Goal: Task Accomplishment & Management: Complete application form

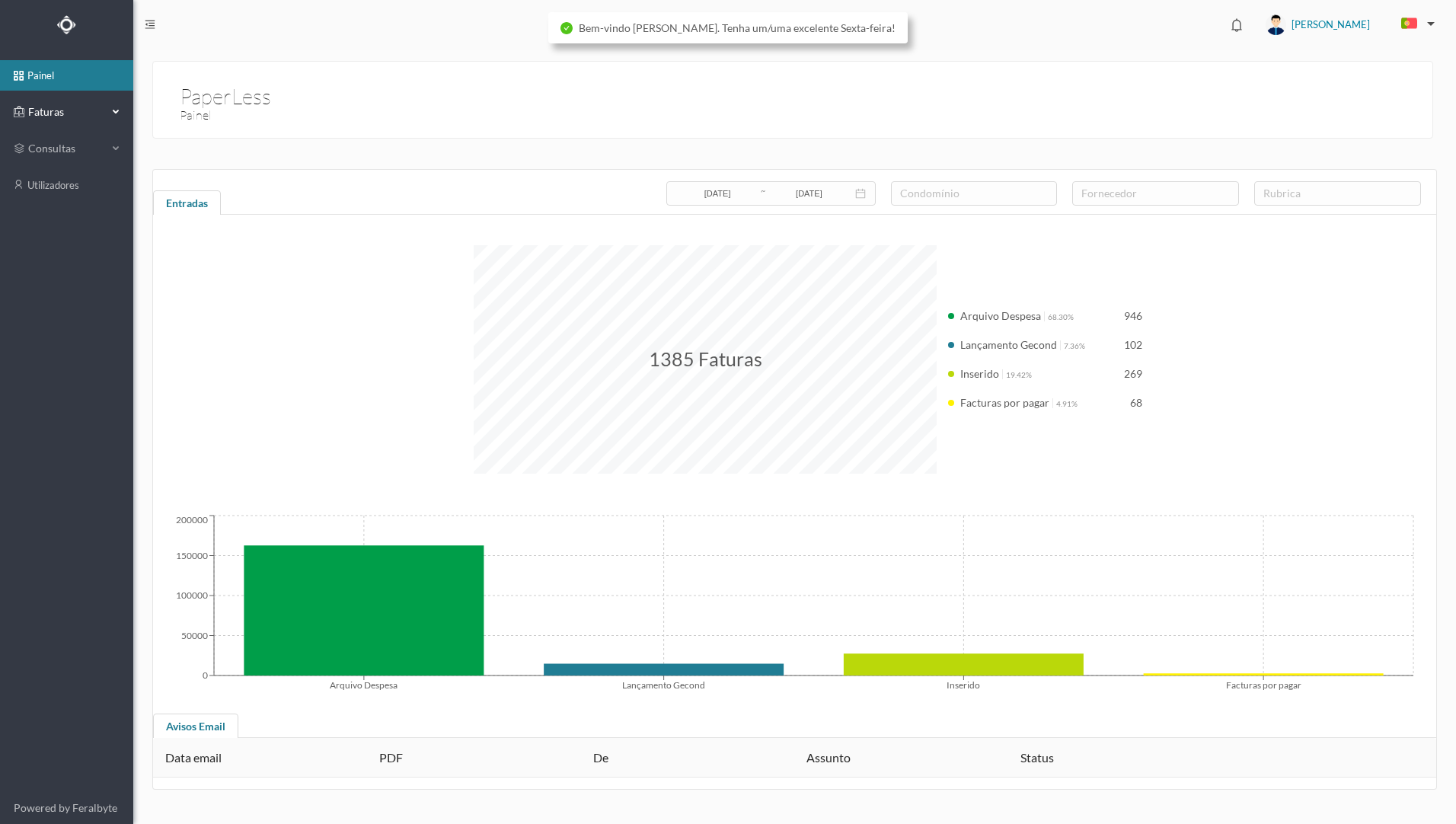
click at [71, 116] on span "Faturas" at bounding box center [66, 111] width 84 height 15
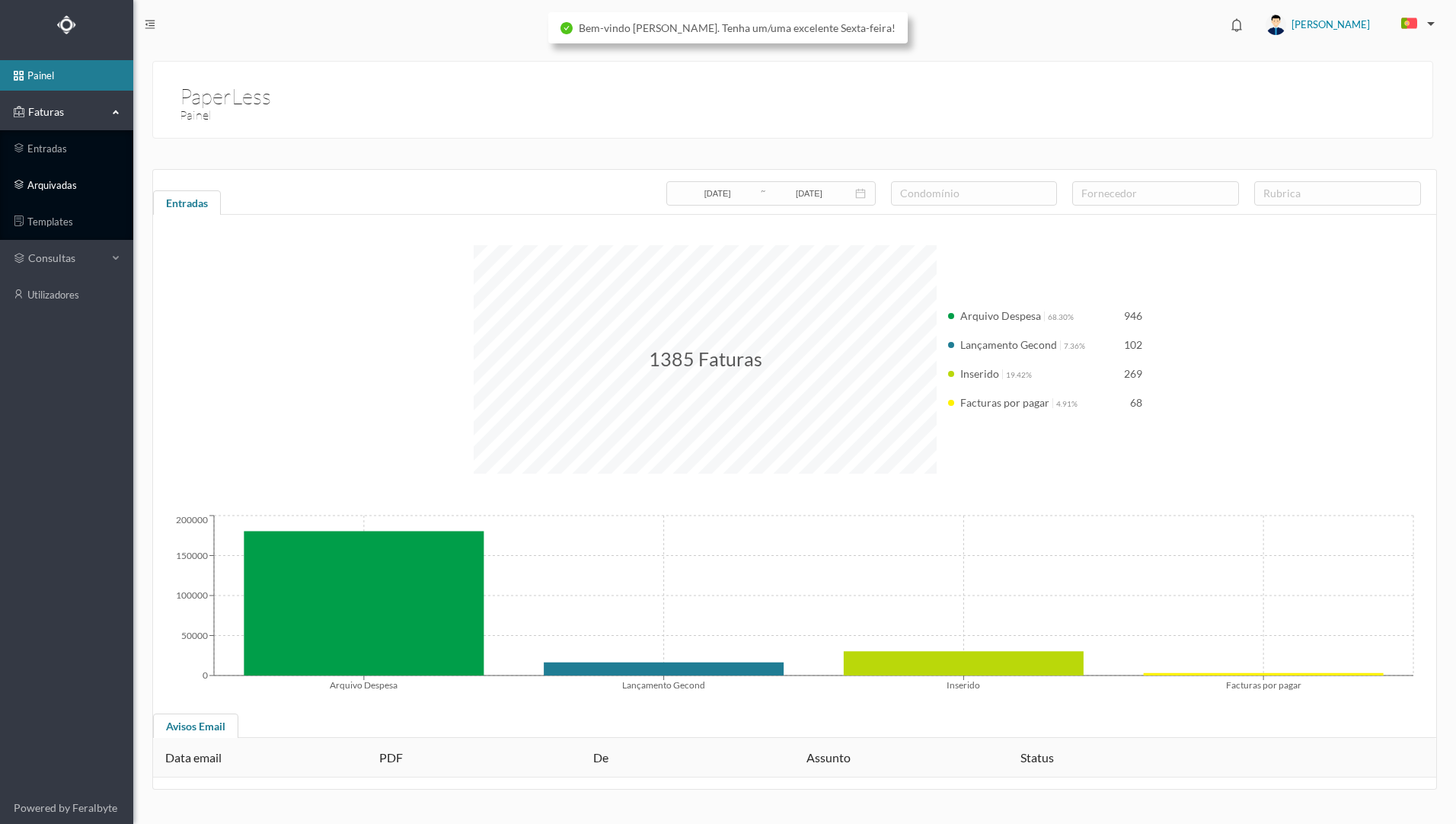
click at [108, 182] on link "arquivadas" at bounding box center [66, 185] width 133 height 30
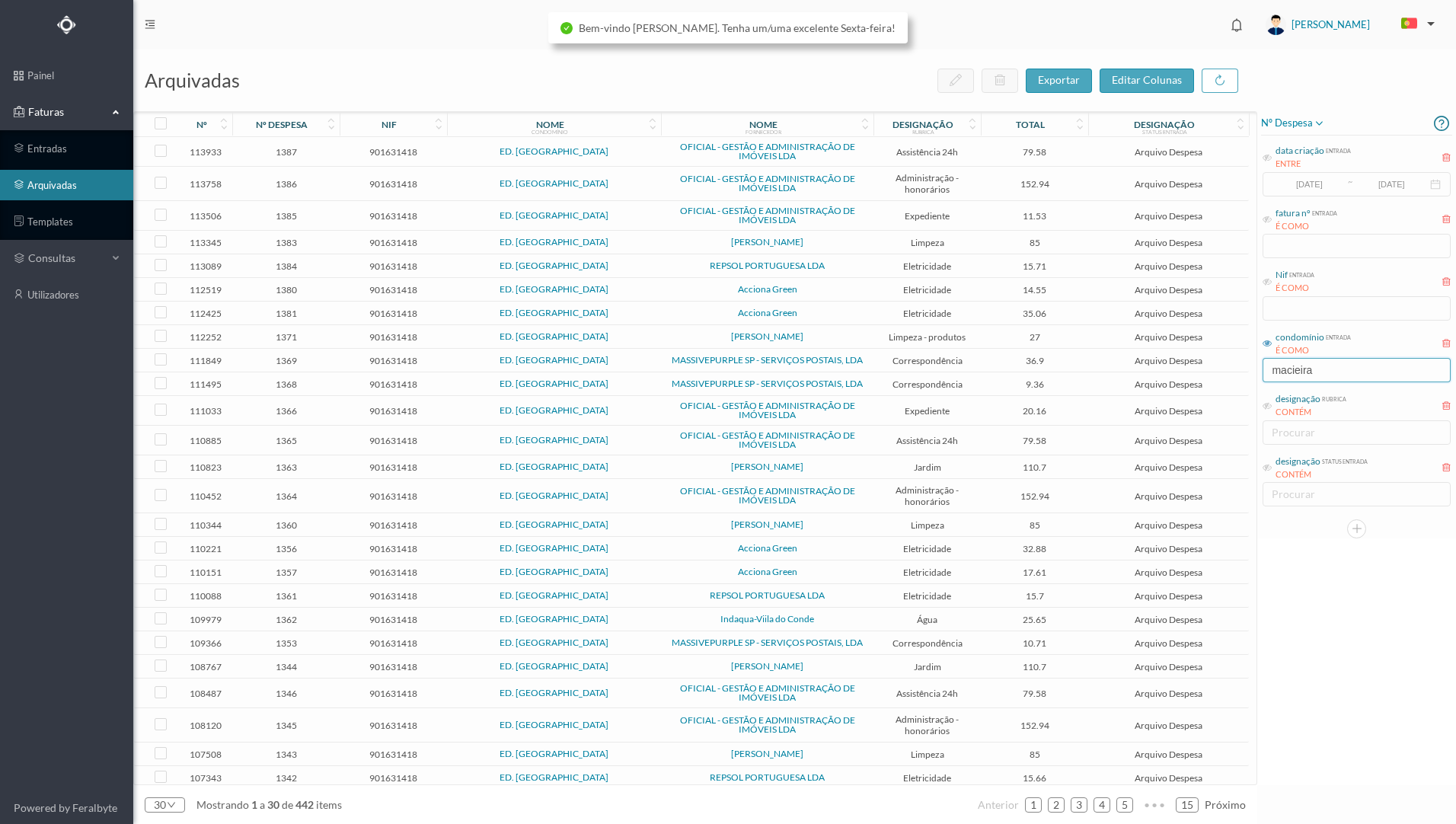
drag, startPoint x: 1341, startPoint y: 377, endPoint x: 1232, endPoint y: 369, distance: 109.3
click at [1234, 373] on div "arquivadas exportar editar colunas nº nº despesa nif nome condomínio nome forne…" at bounding box center [794, 436] width 1323 height 774
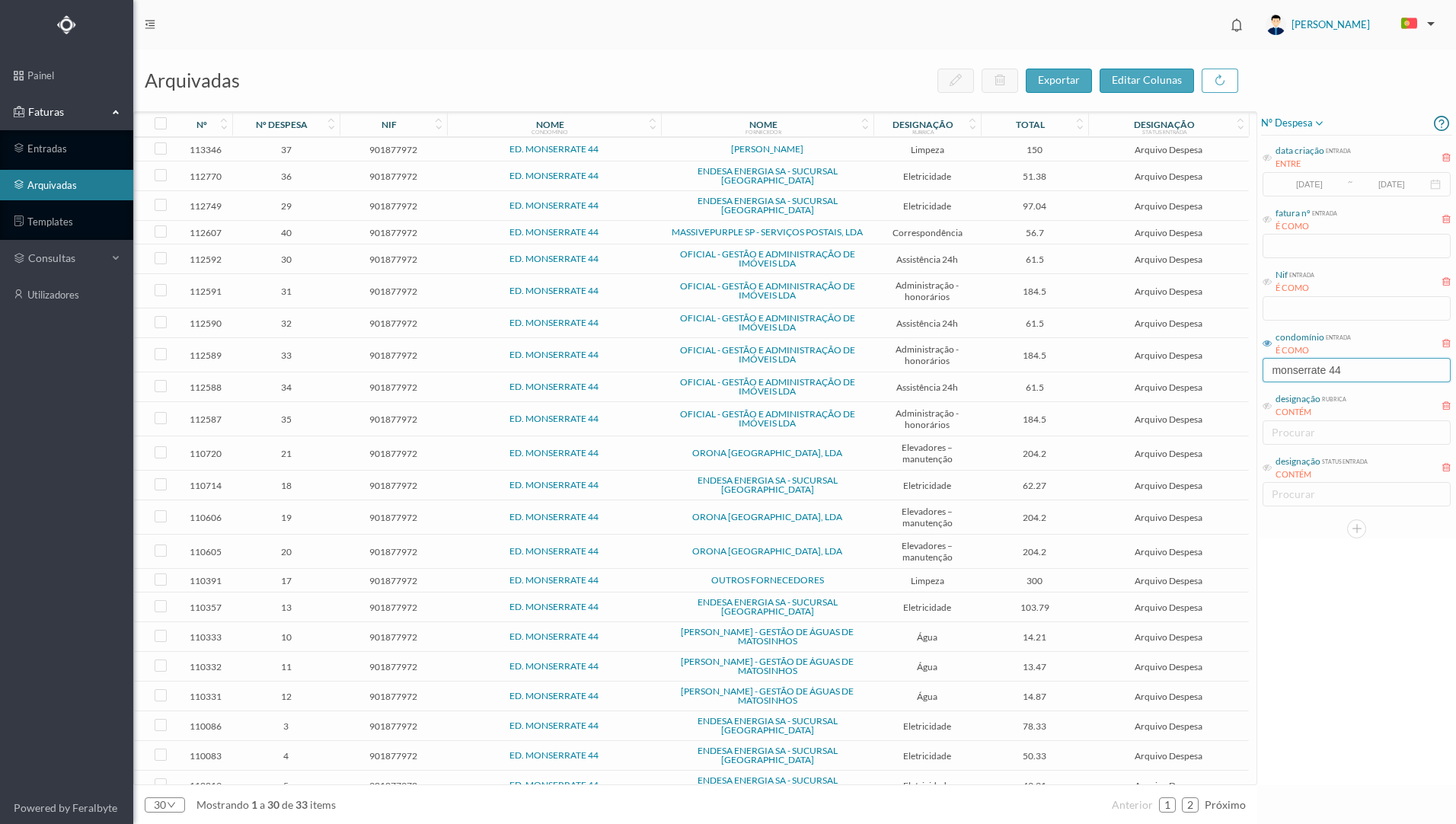
scroll to position [195, 0]
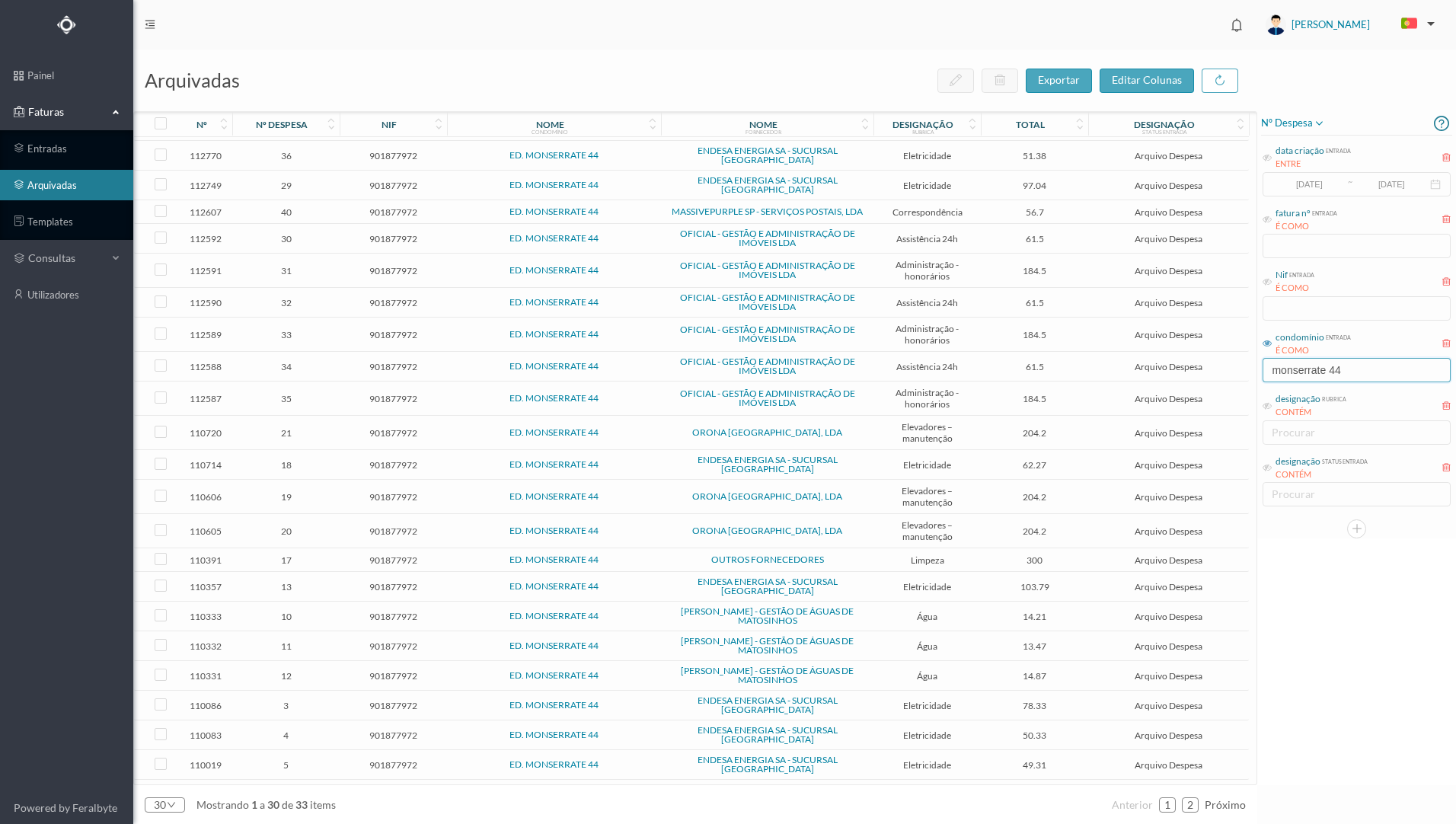
type input "monserrate 44"
click at [870, 661] on td "[PERSON_NAME] - GESTÃO DE ÁGUAS DE MATOSINHOS" at bounding box center [767, 676] width 213 height 30
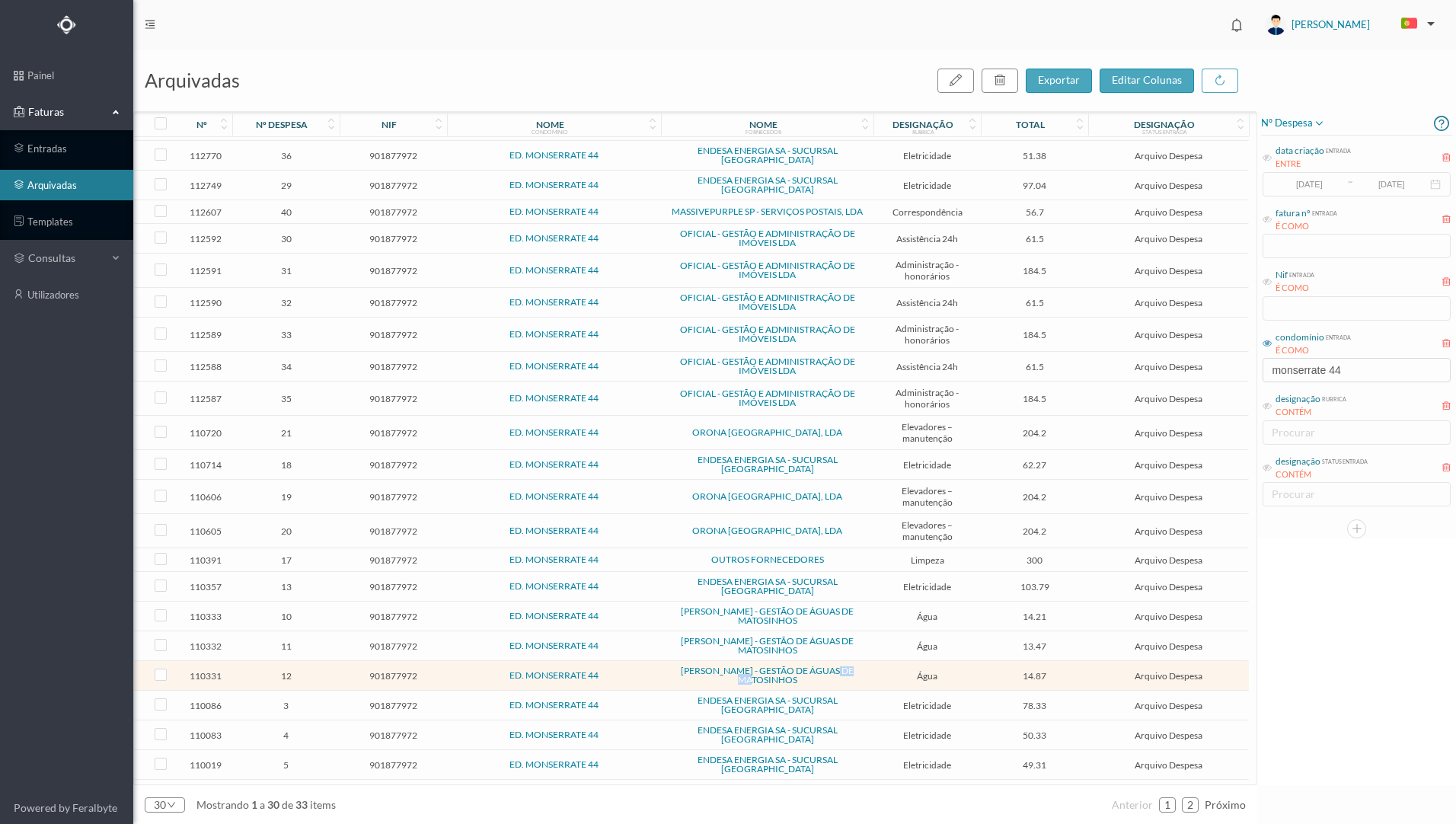
click at [870, 661] on td "[PERSON_NAME] - GESTÃO DE ÁGUAS DE MATOSINHOS" at bounding box center [767, 676] width 213 height 30
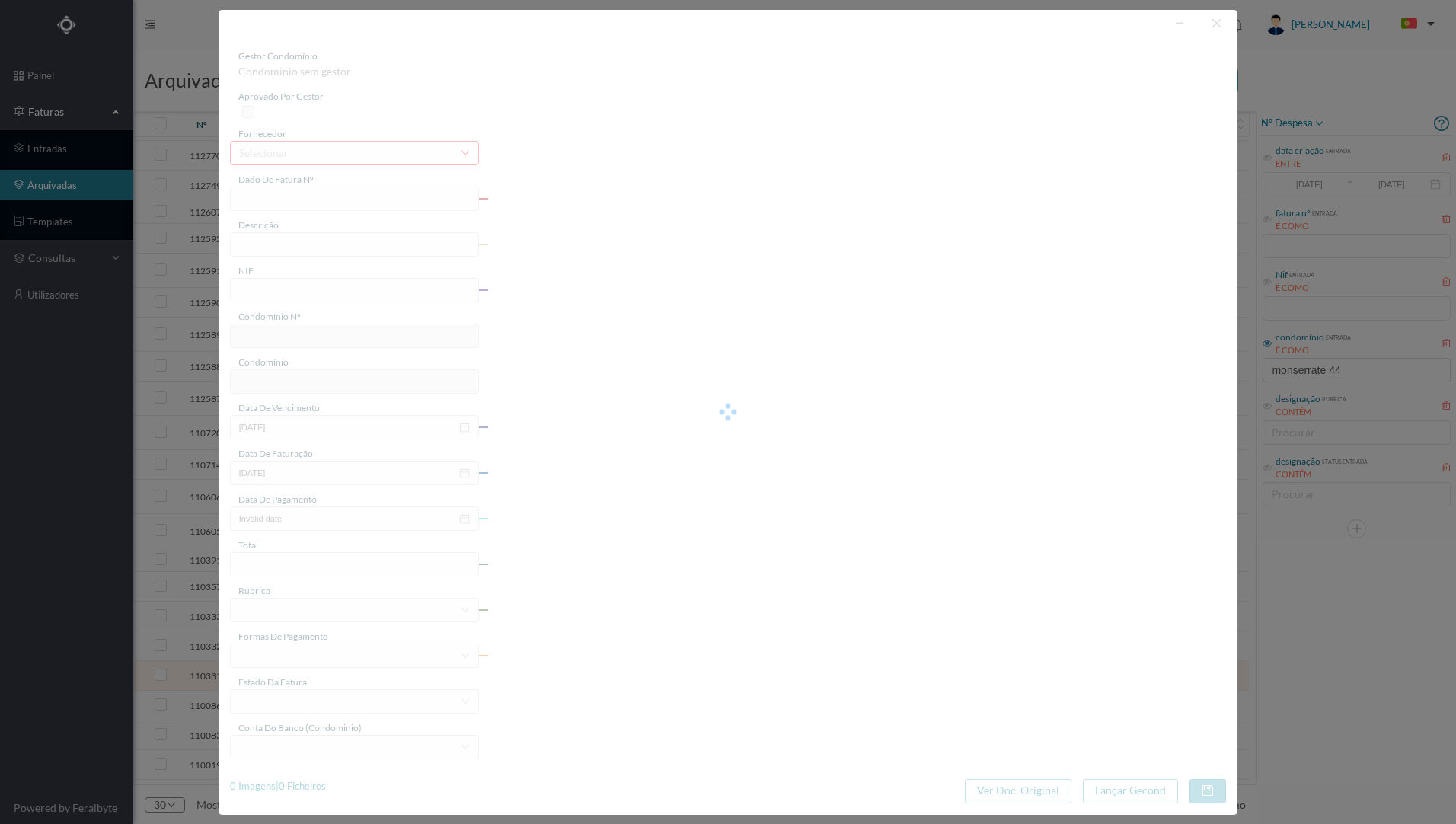
type input "FE E4025FE/10424043"
type input "[DATE] a [DATE]"
type input "901877972"
type input "[DATE]"
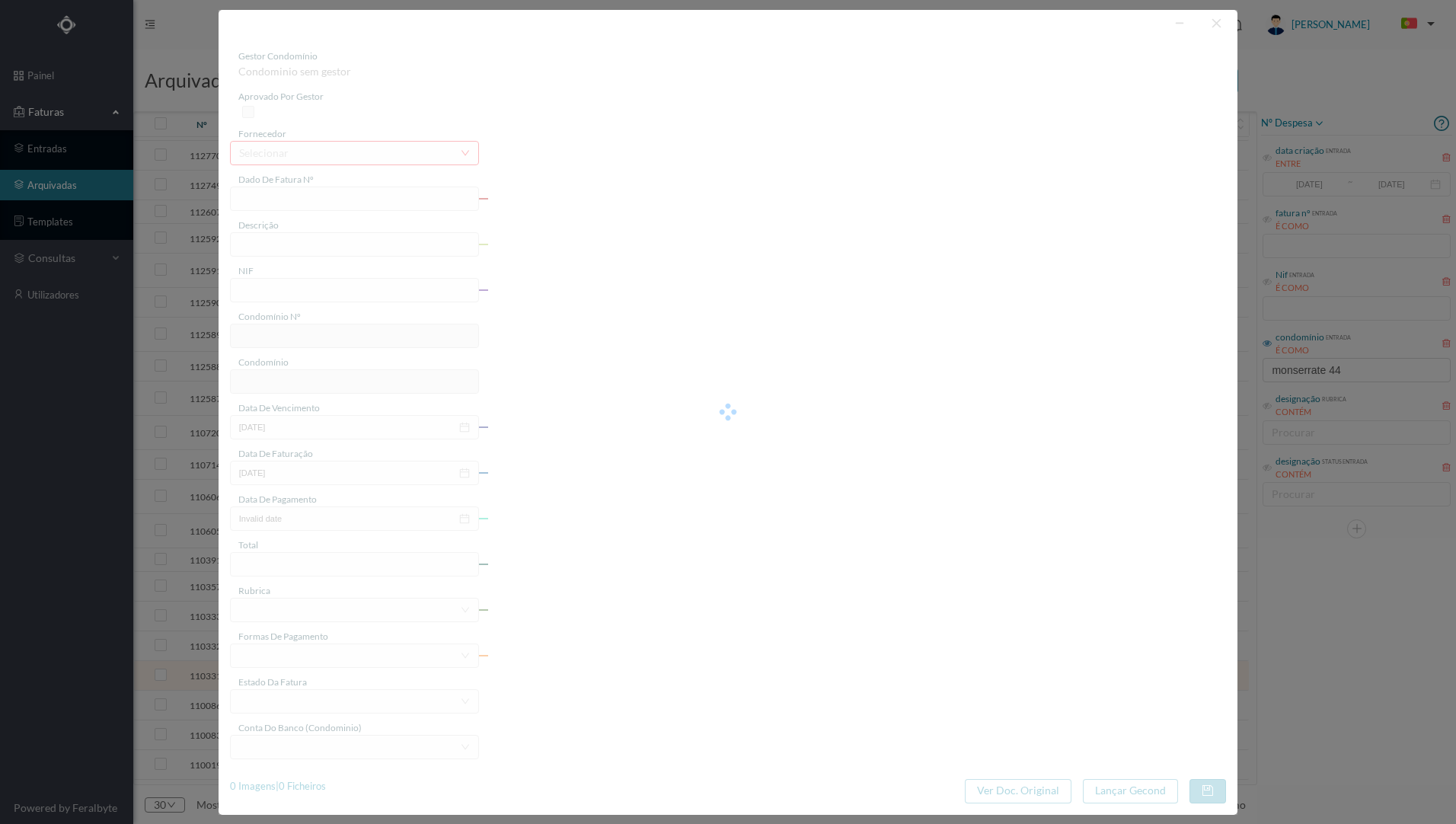
type input "[DATE]"
type input "14.87"
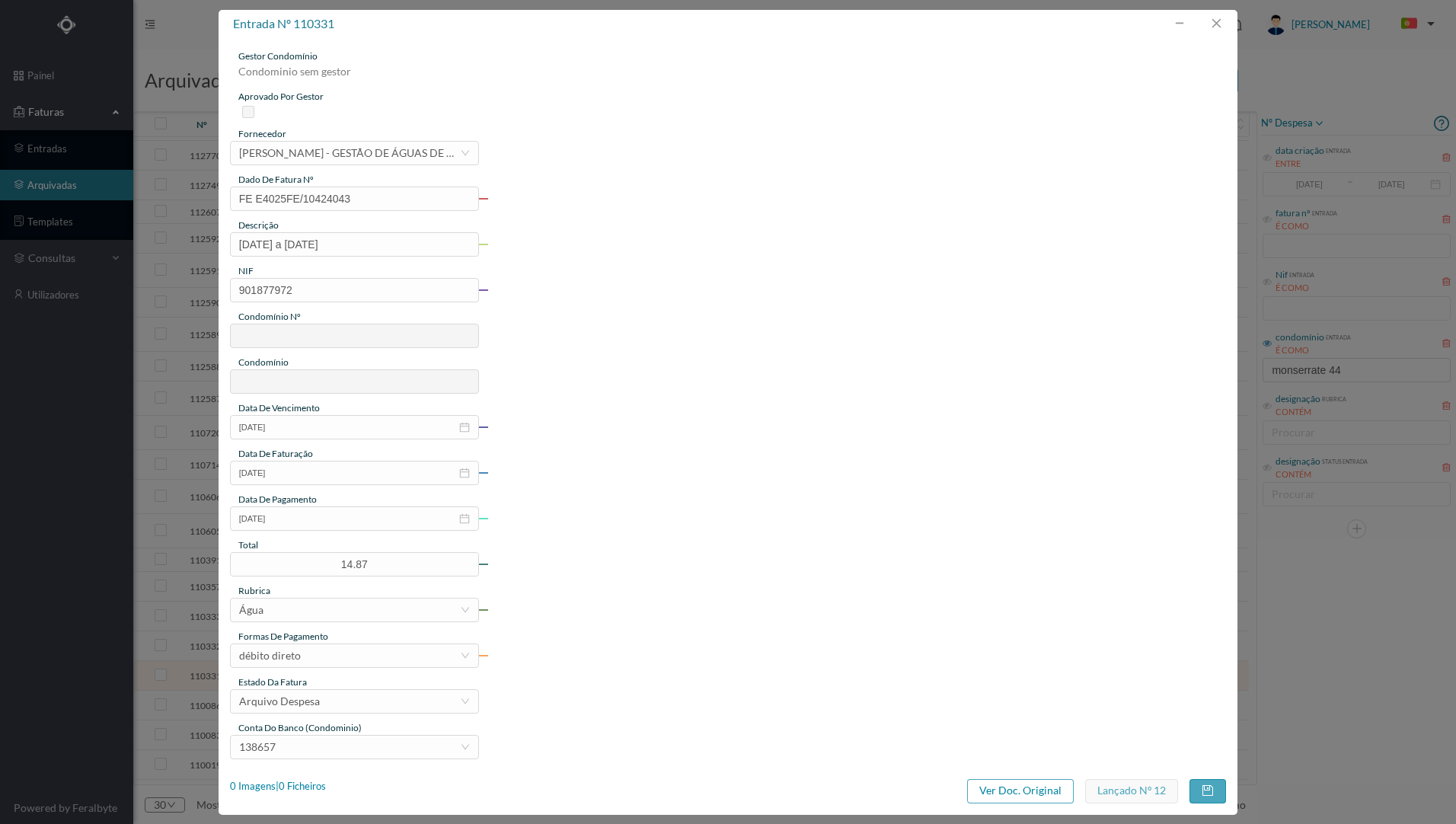
type input "672"
type input "ED. MONSERRATE 44"
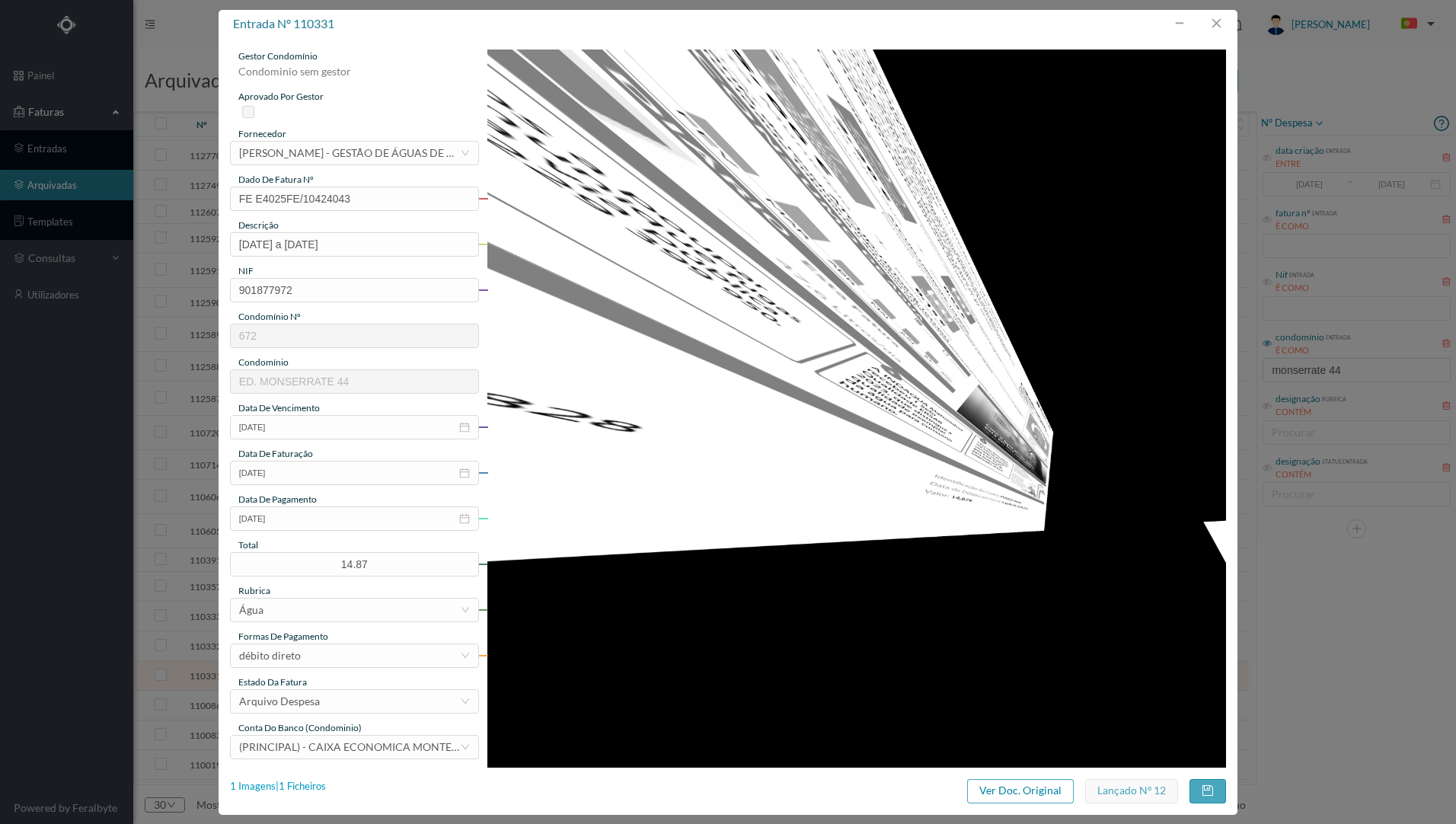
click at [292, 785] on div "1 Imagens | 1 Ficheiros" at bounding box center [278, 786] width 96 height 15
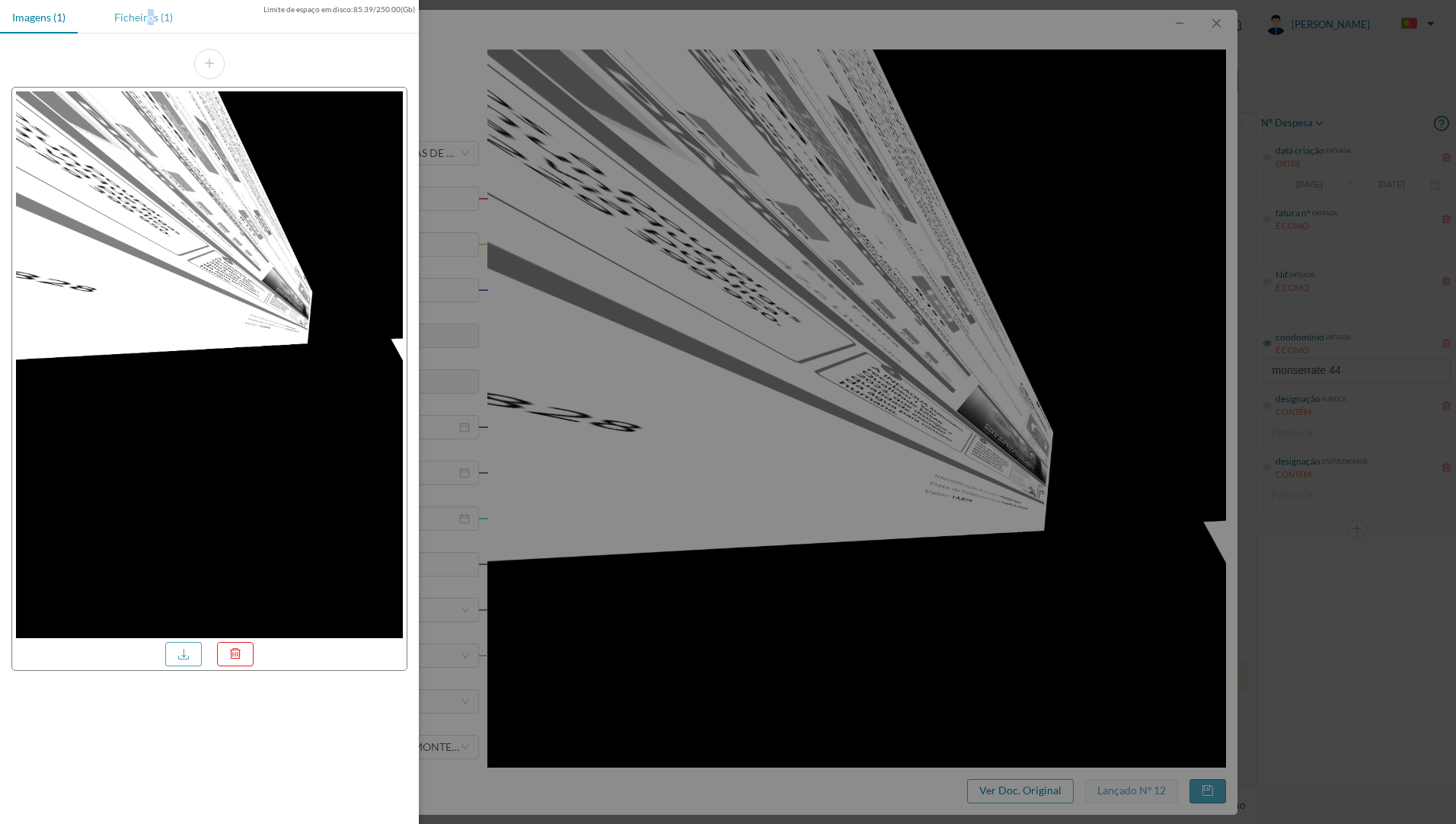
click at [151, 17] on div "Ficheiros (1)" at bounding box center [143, 17] width 83 height 34
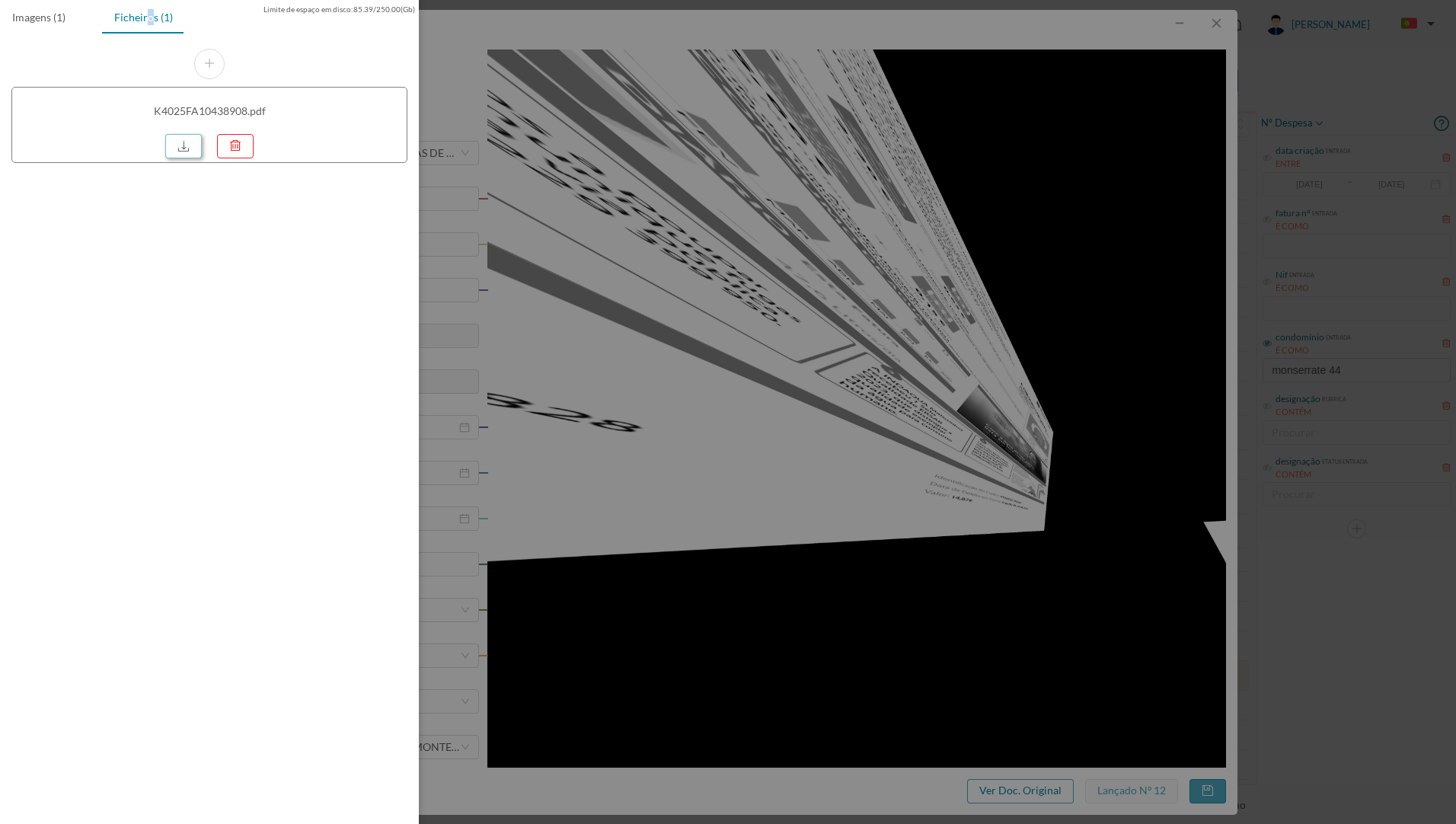
click at [178, 146] on link at bounding box center [183, 146] width 37 height 24
click at [1172, 181] on div at bounding box center [728, 412] width 1456 height 824
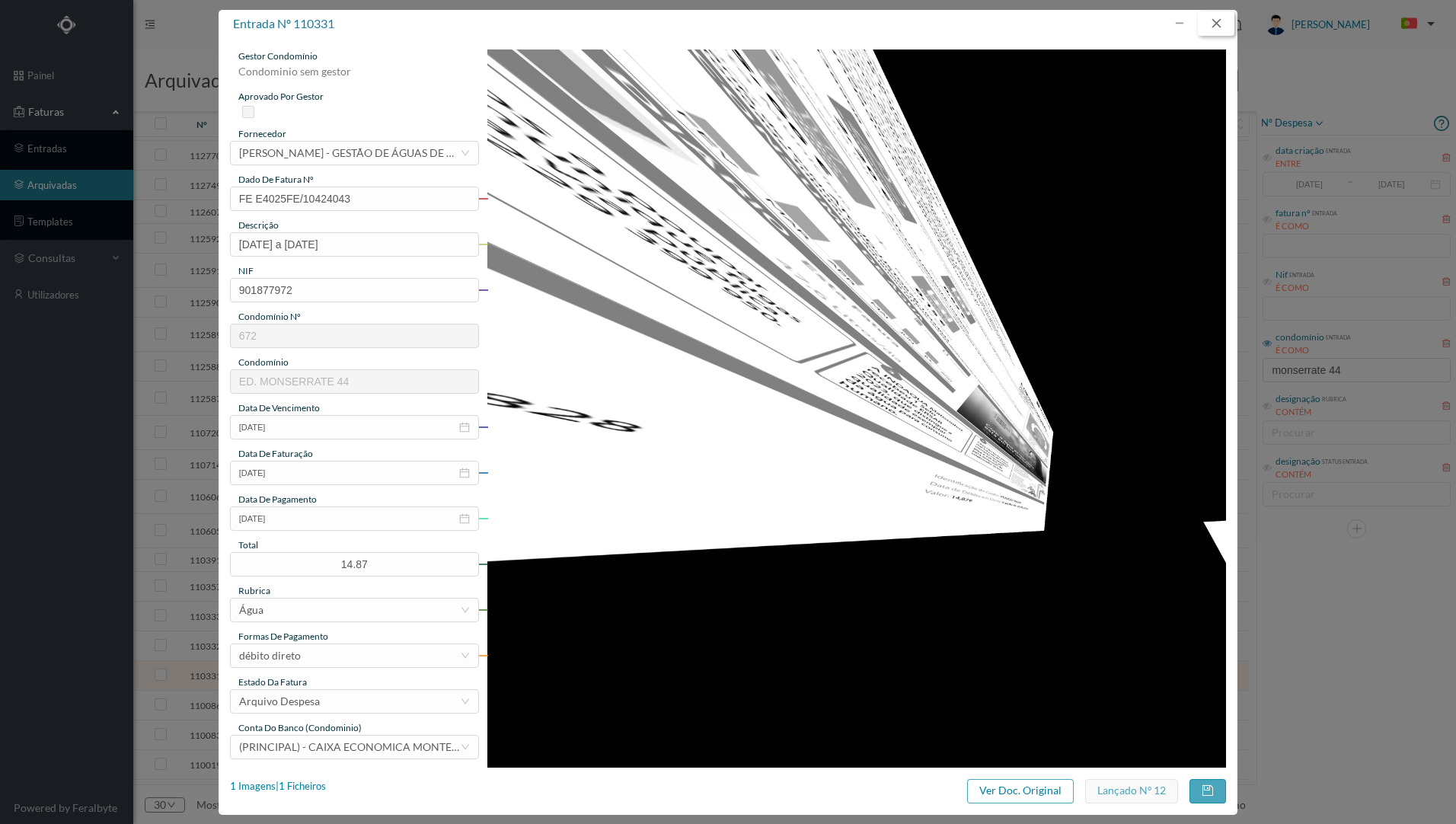
click at [1221, 21] on button "button" at bounding box center [1216, 23] width 37 height 24
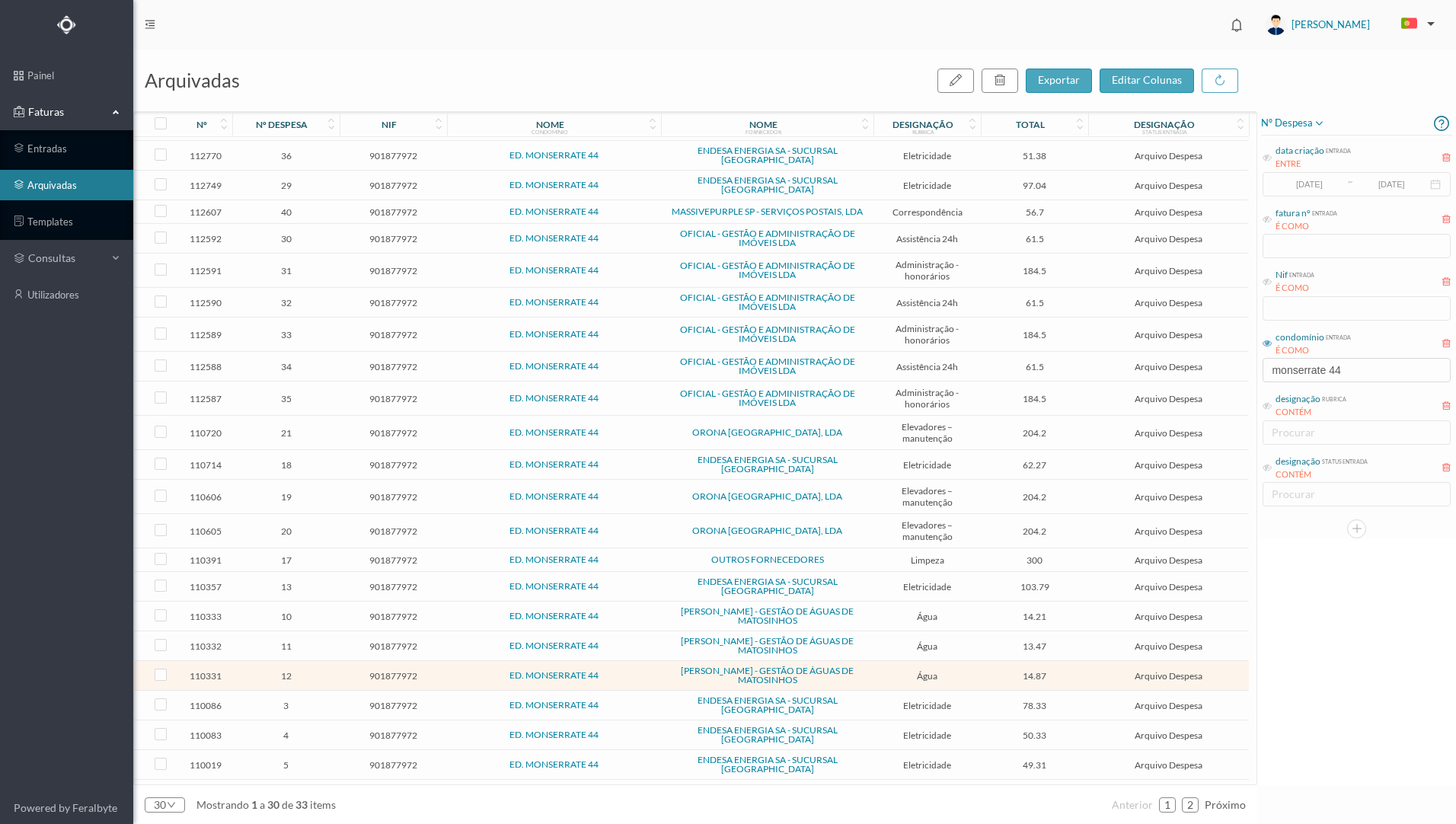
click at [479, 631] on td "ED. MONSERRATE 44" at bounding box center [554, 646] width 215 height 30
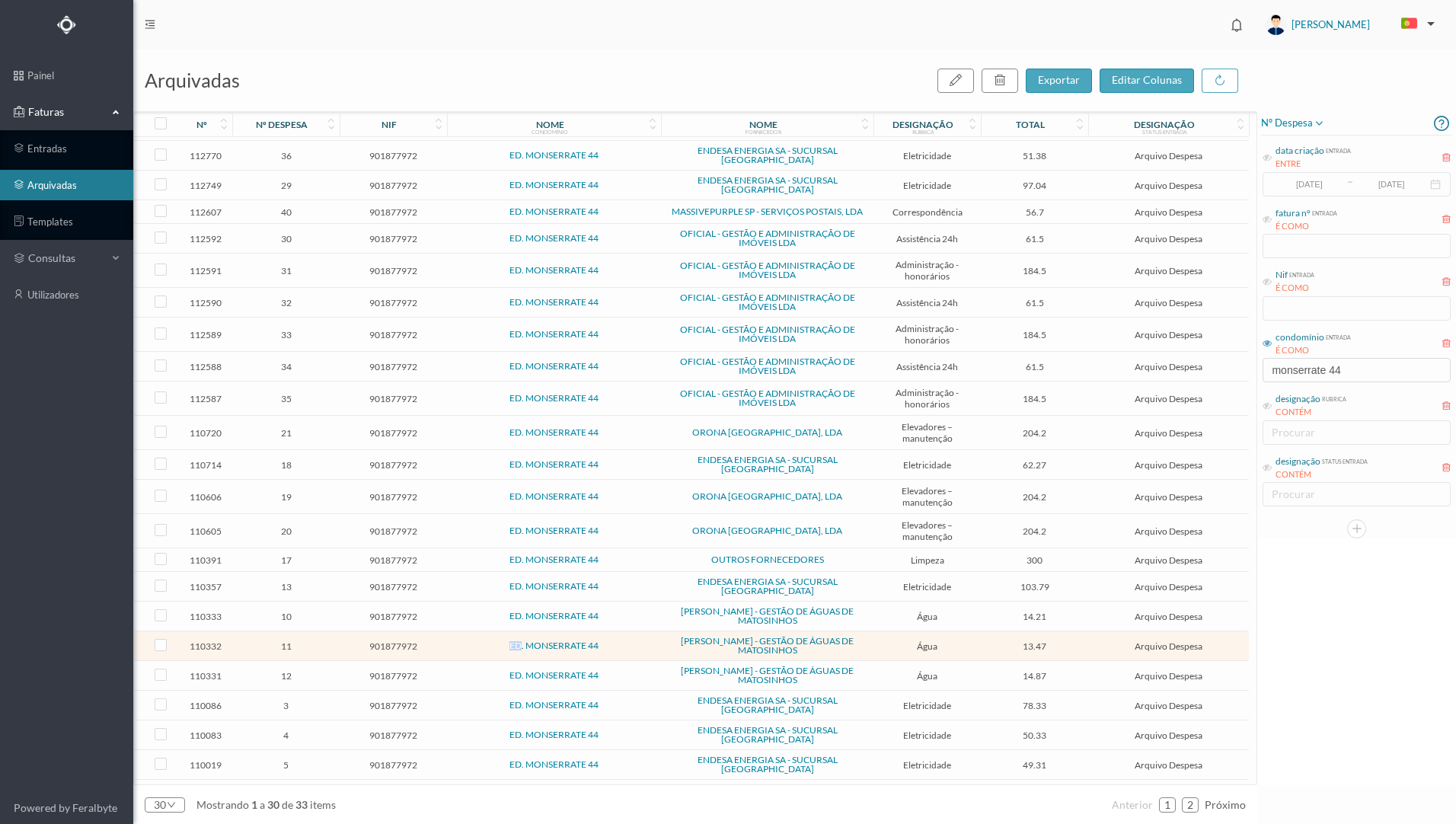
click at [479, 631] on td "ED. MONSERRATE 44" at bounding box center [554, 646] width 215 height 30
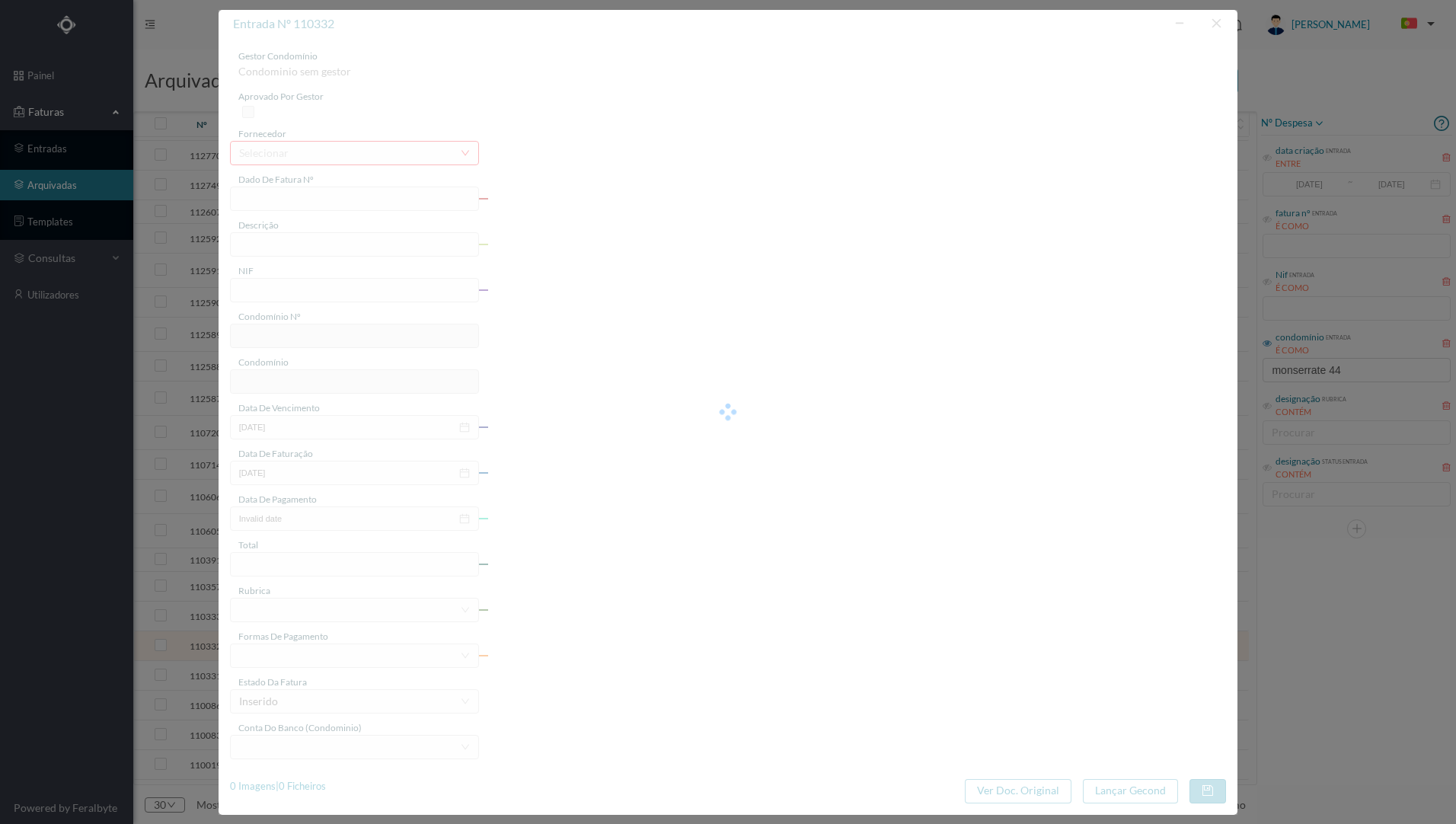
type input "FE E4025FE/10367345"
type input "[DATE] a [DATE]"
type input "901877972"
type input "[DATE]"
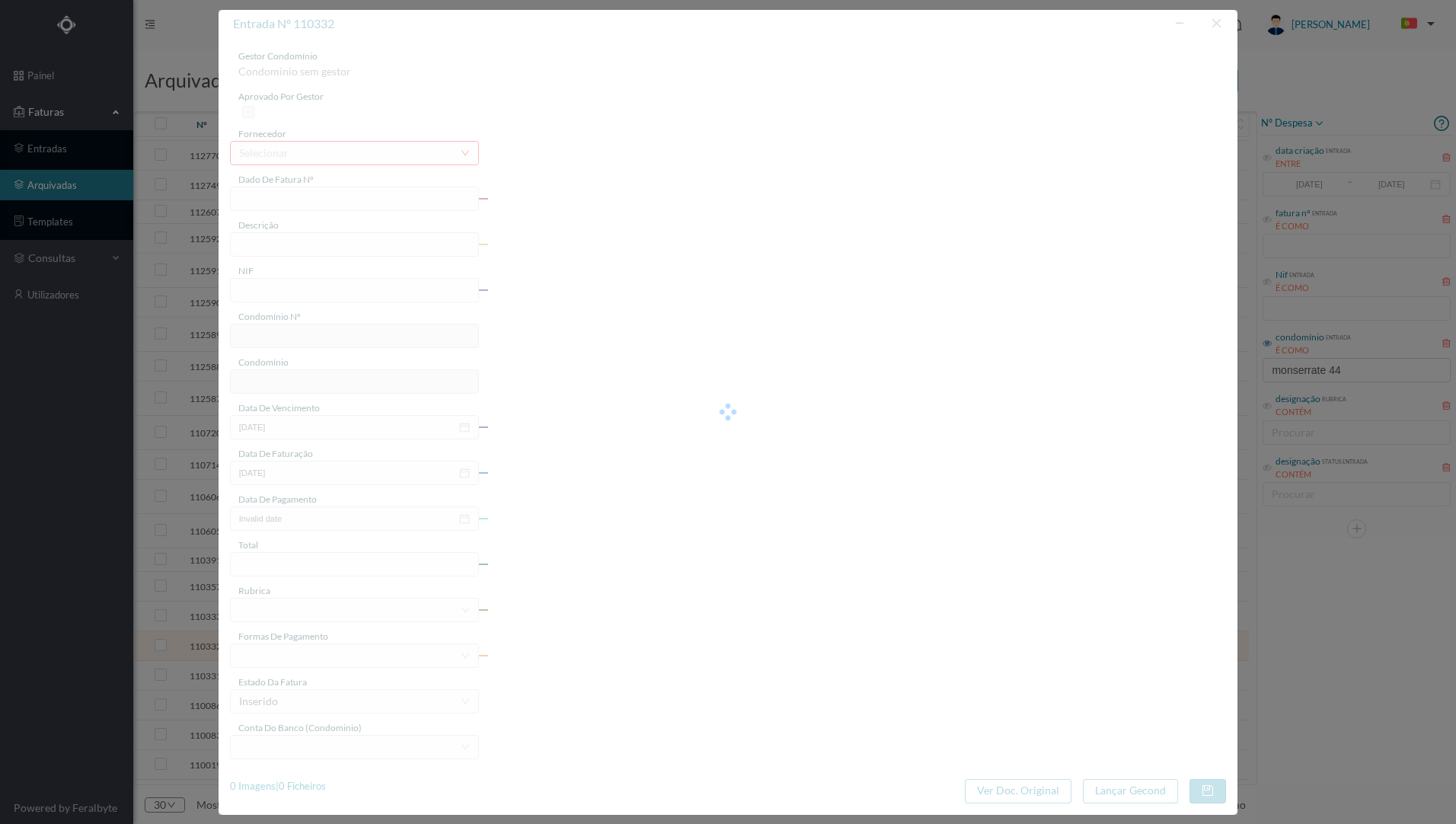
type input "[DATE]"
type input "13.47"
type input "672"
type input "ED. MONSERRATE 44"
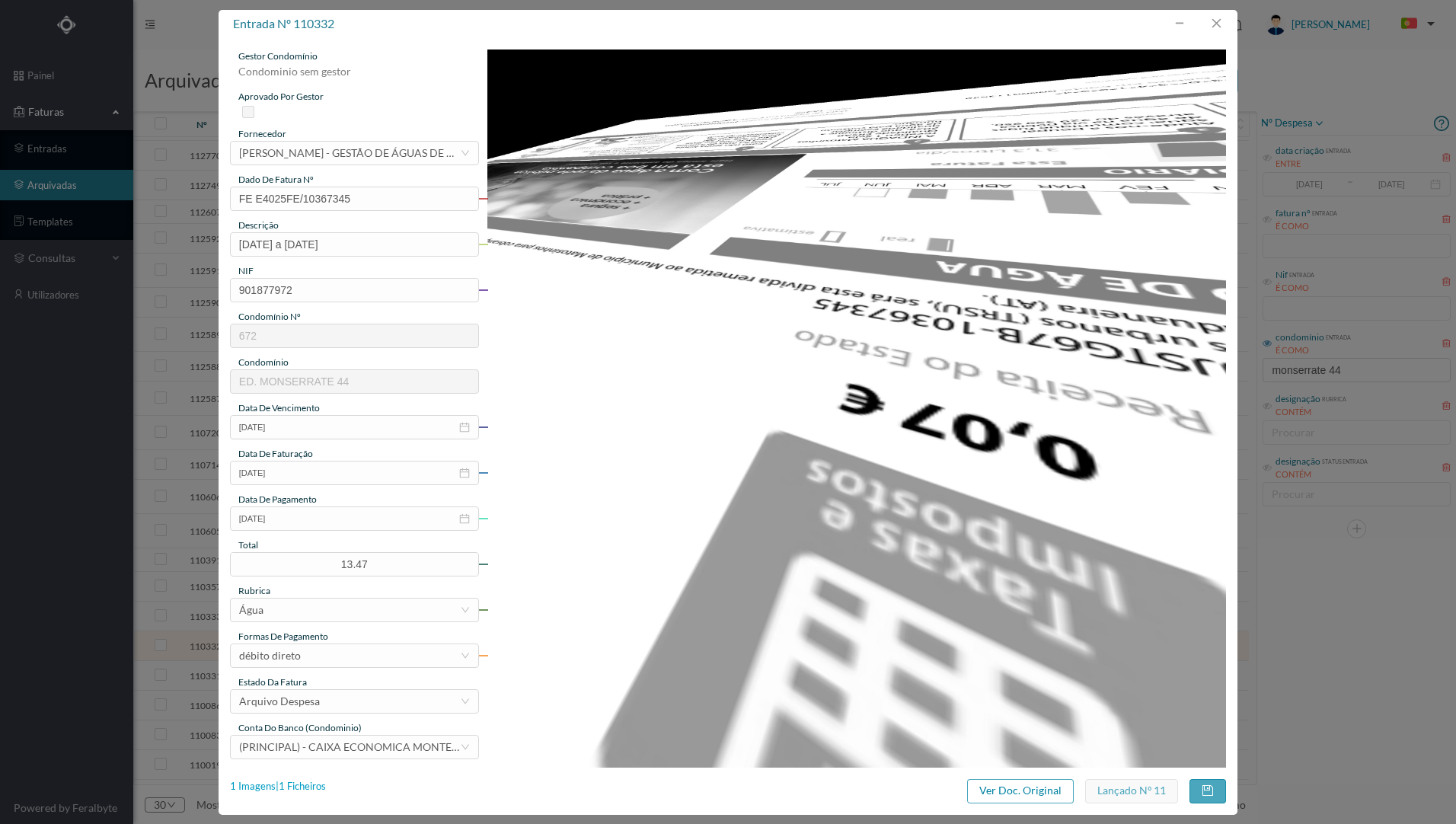
click at [288, 791] on div "1 Imagens | 1 Ficheiros" at bounding box center [278, 786] width 96 height 15
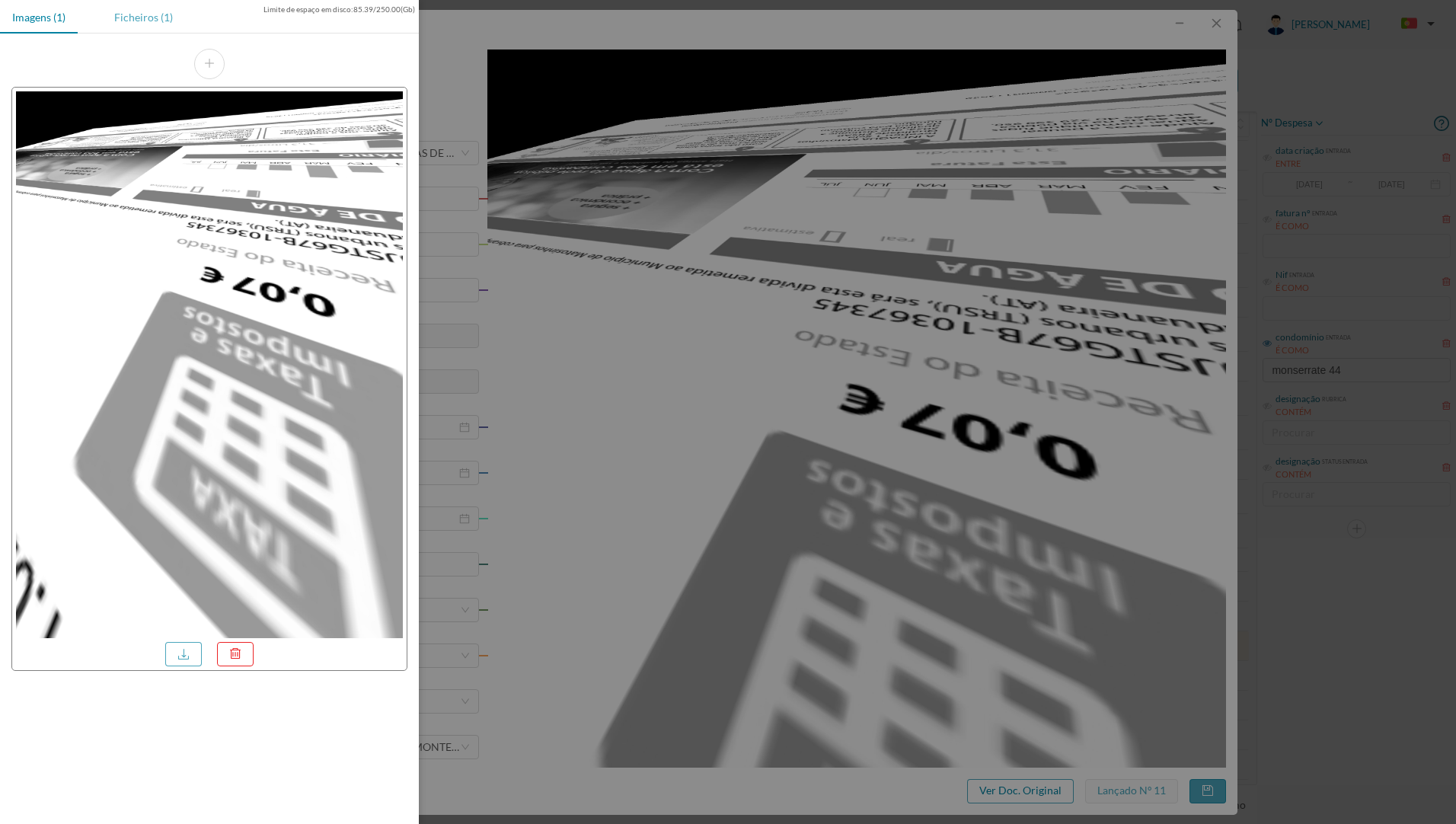
click at [146, 18] on div "Ficheiros (1)" at bounding box center [143, 17] width 83 height 34
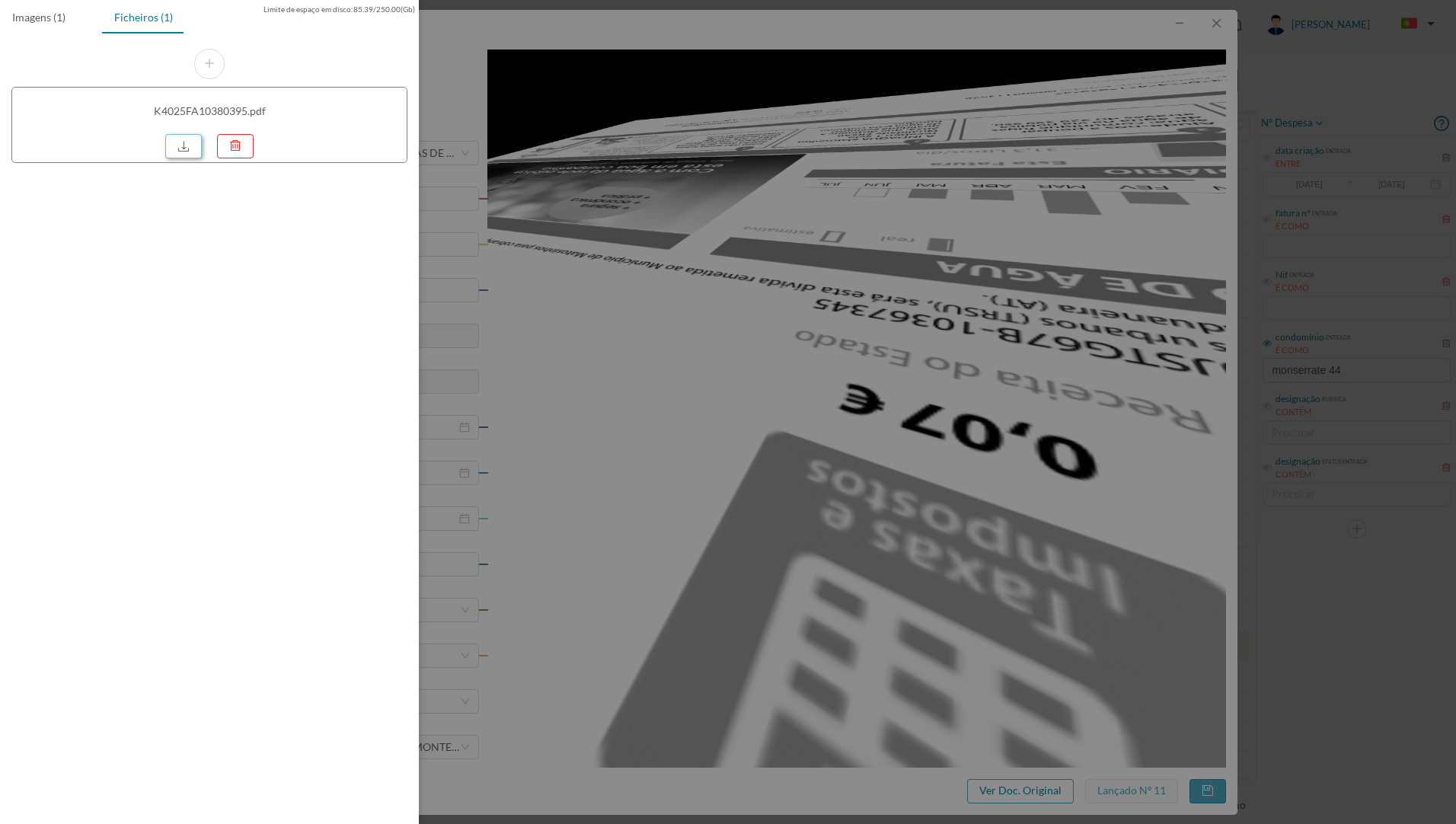
click at [184, 152] on link at bounding box center [183, 146] width 37 height 24
click at [737, 108] on div at bounding box center [728, 412] width 1456 height 824
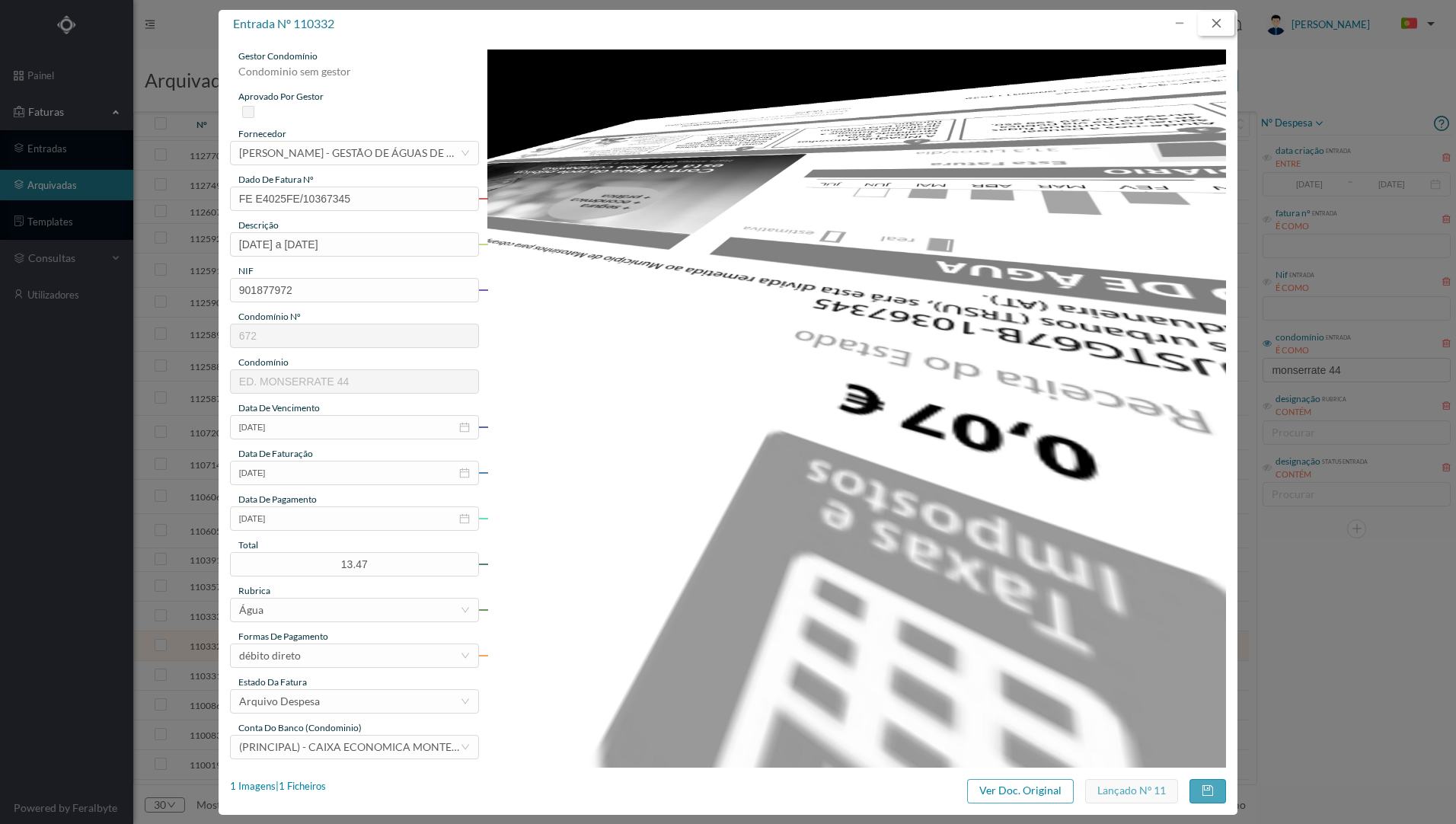
click at [1219, 22] on button "button" at bounding box center [1216, 23] width 37 height 24
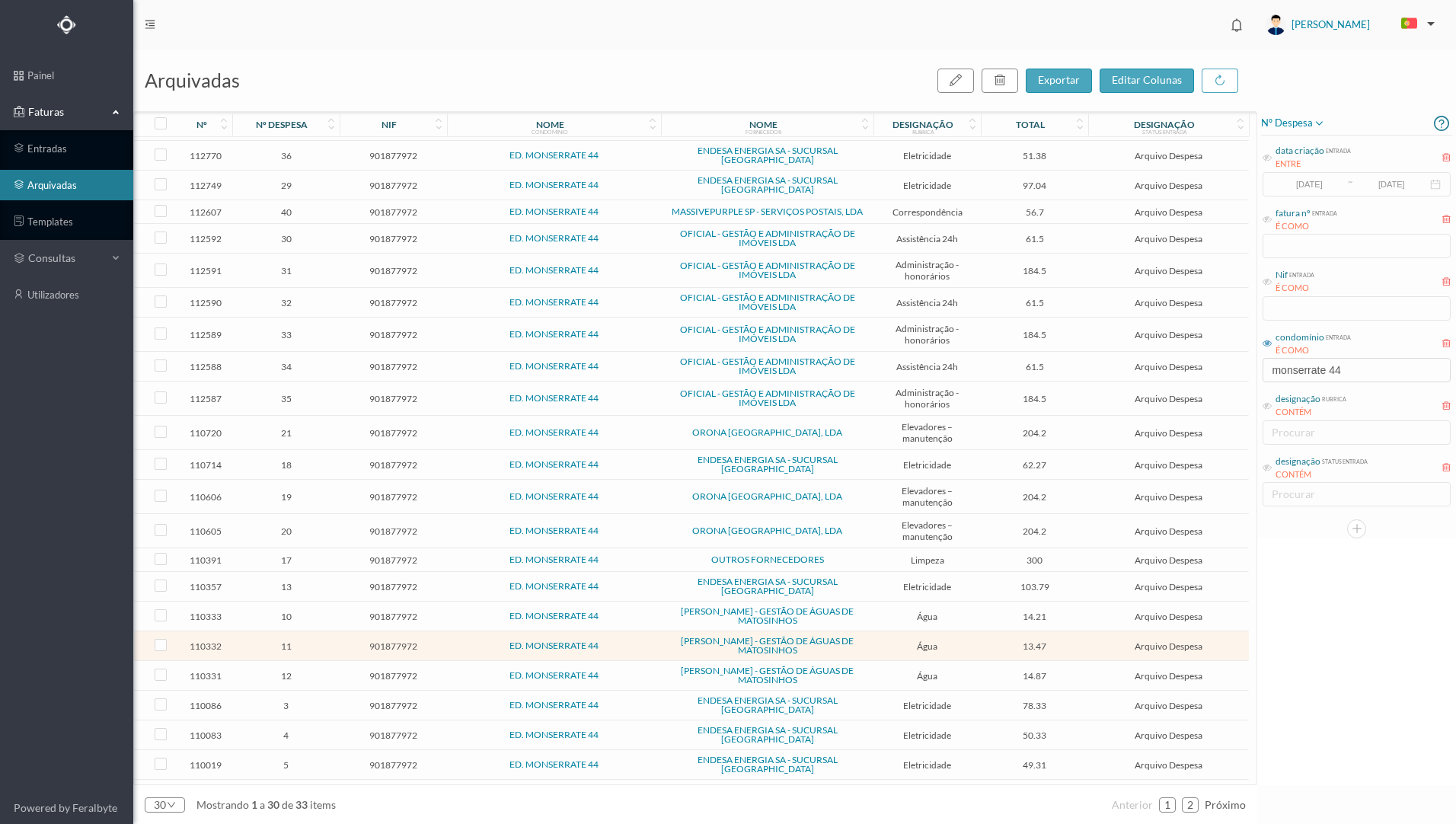
click at [469, 611] on span "ED. MONSERRATE 44" at bounding box center [554, 615] width 207 height 9
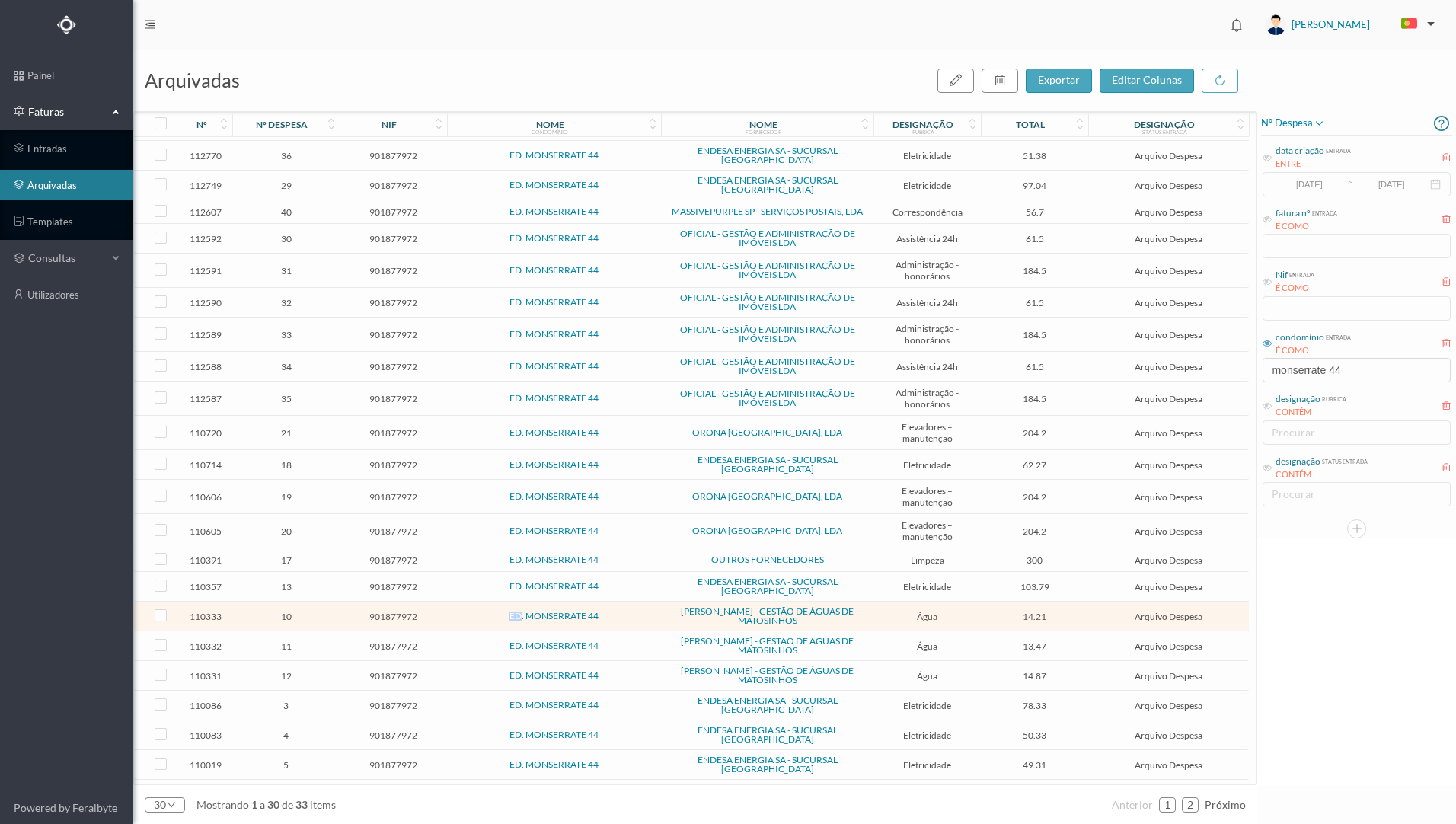
click at [469, 611] on span "ED. MONSERRATE 44" at bounding box center [554, 615] width 207 height 9
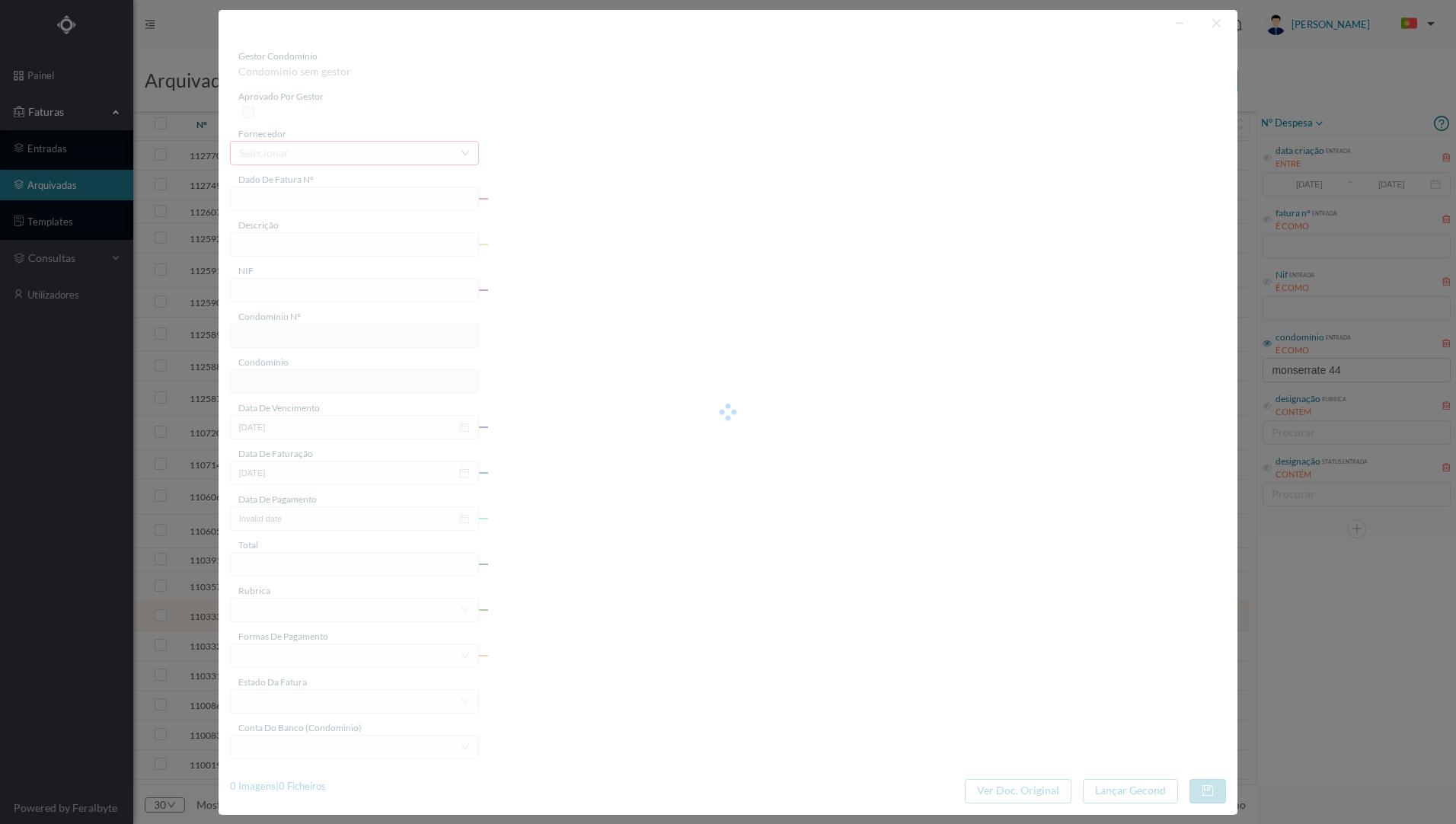
type input "FA K4025FA/10380394"
type input "Periodo de faturação: [DATE] a [DATE]"
type input "901877972"
type input "[DATE]"
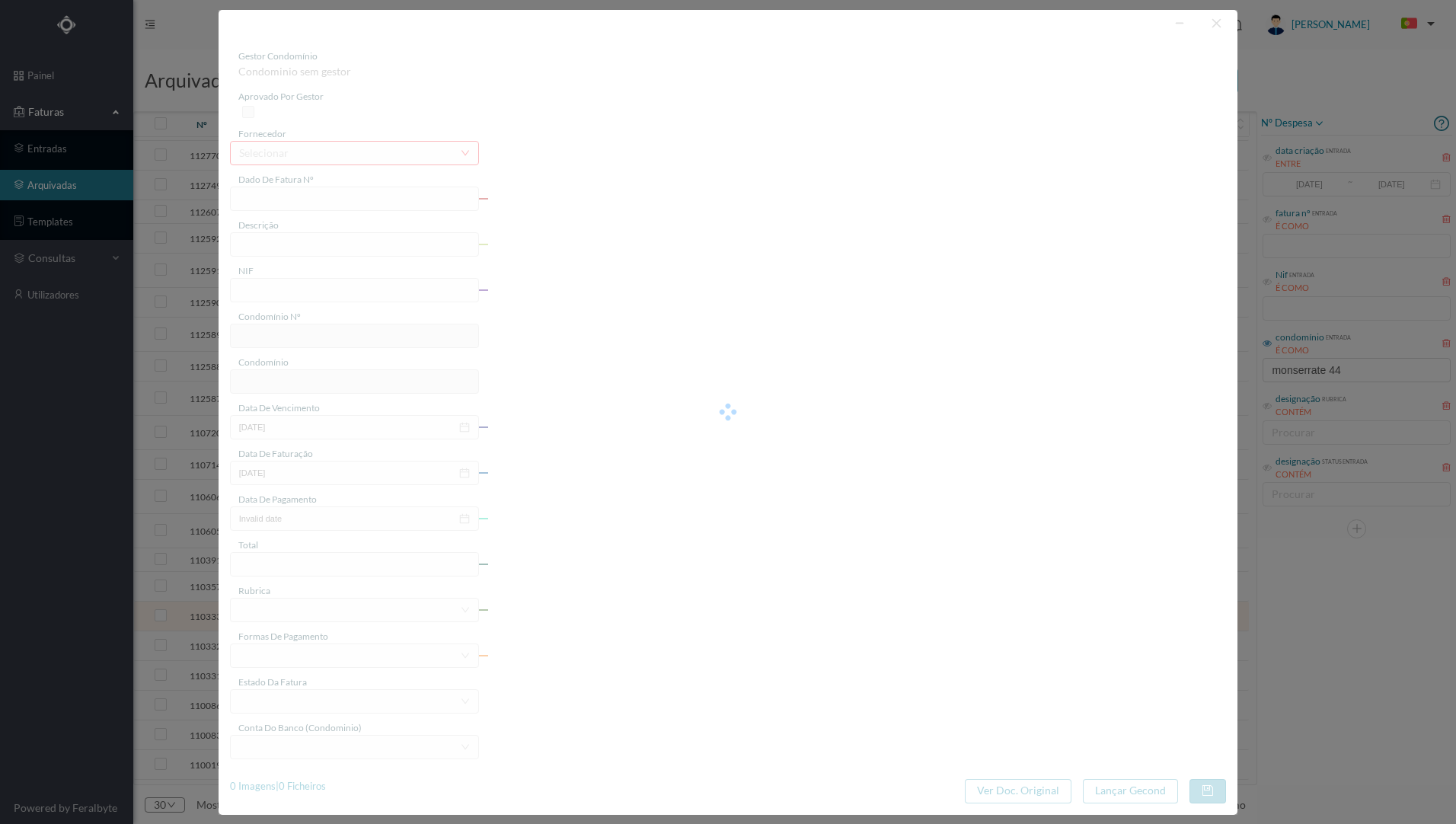
type input "[DATE]"
type input "14.21"
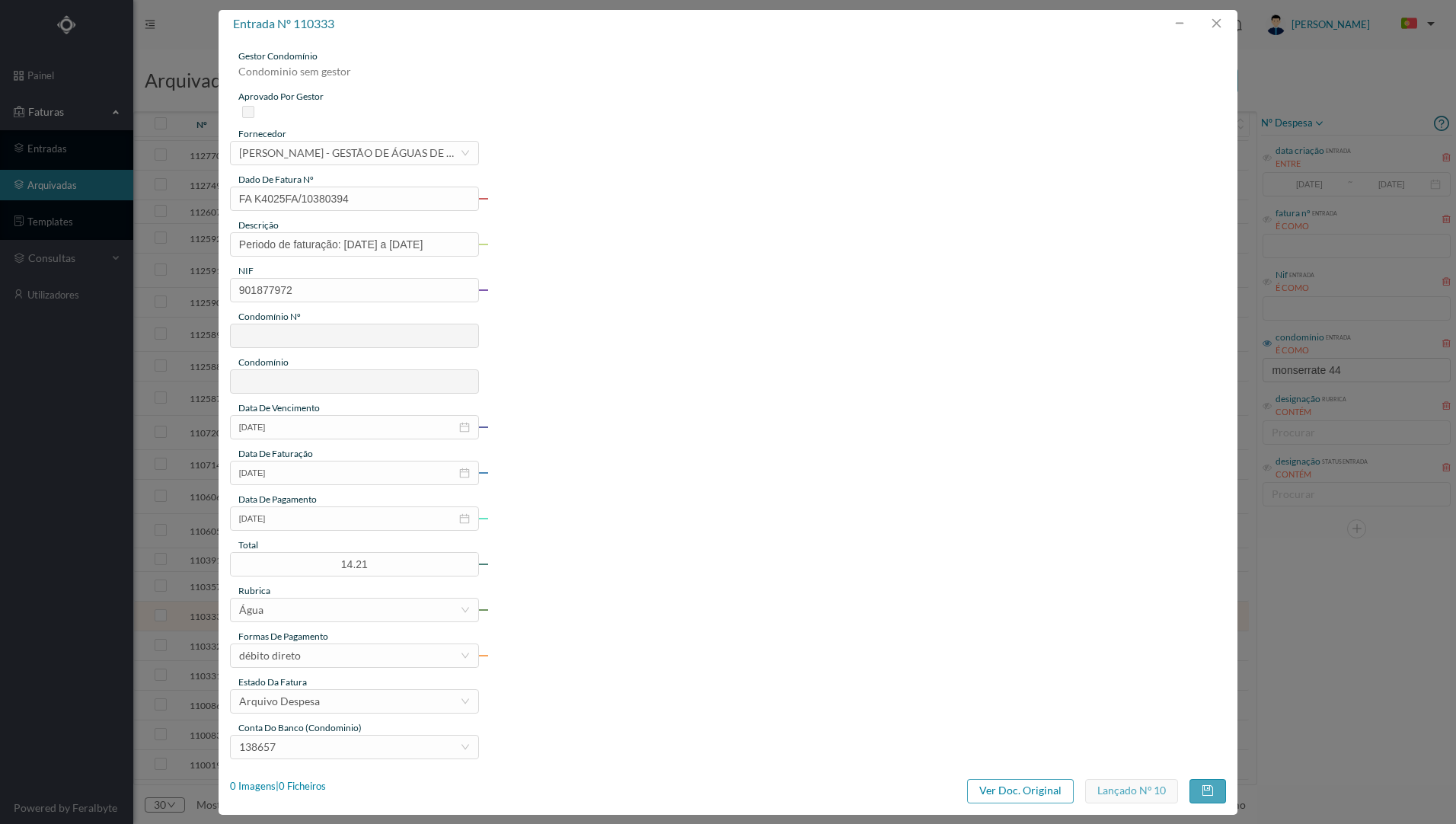
type input "672"
type input "ED. MONSERRATE 44"
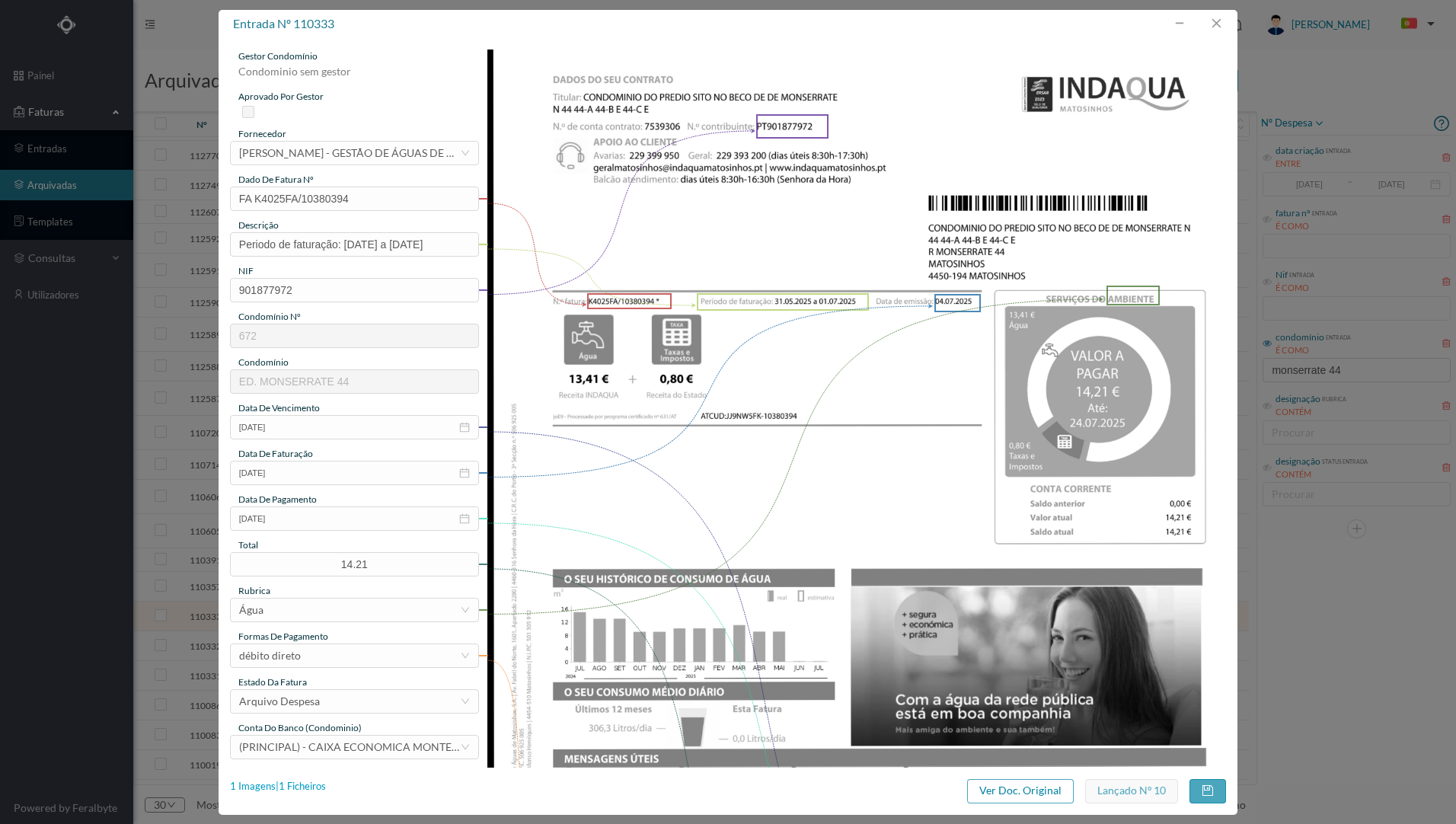
click at [315, 786] on div "1 Imagens | 1 Ficheiros" at bounding box center [278, 786] width 96 height 15
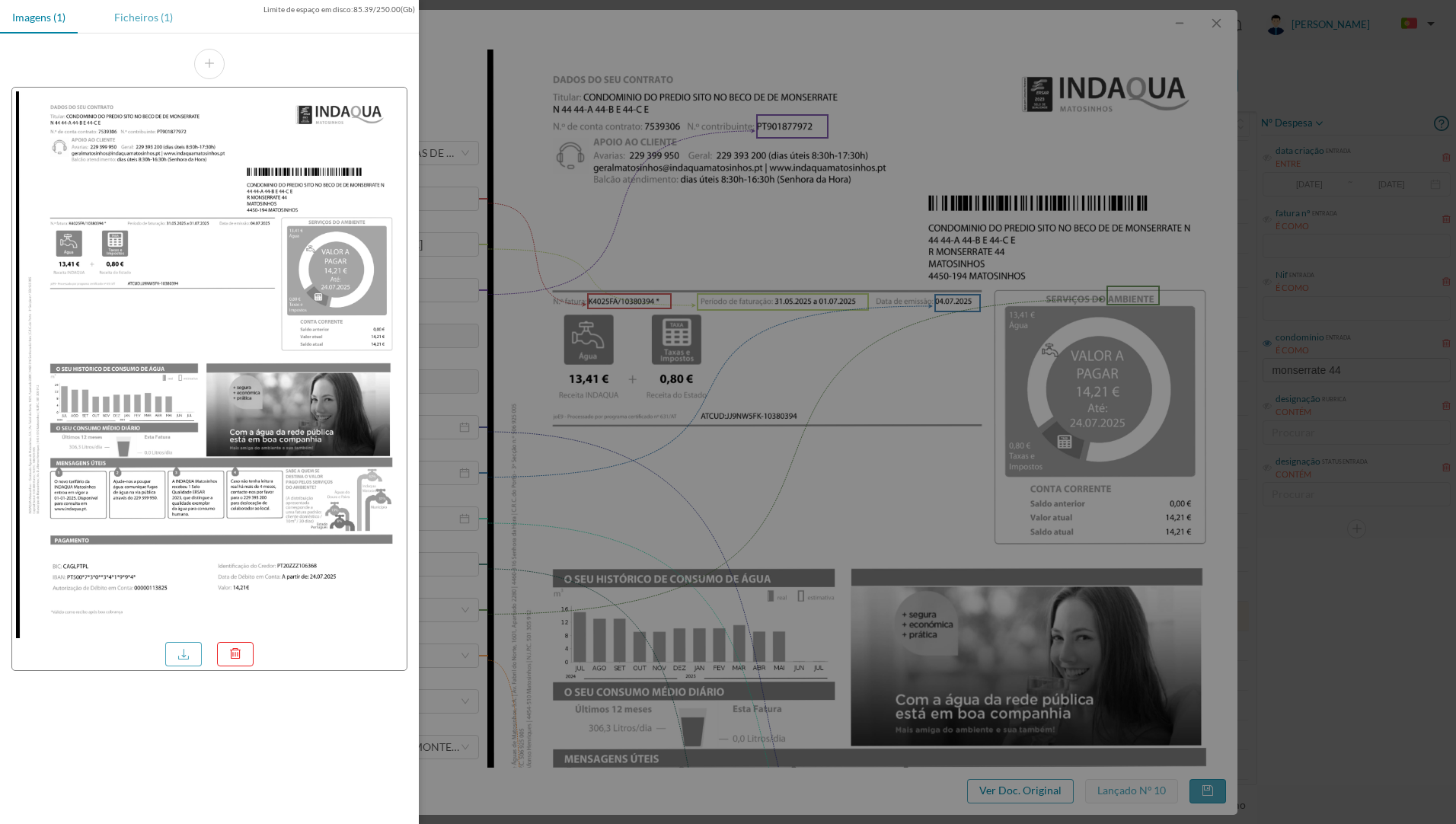
click at [144, 14] on div "Ficheiros (1)" at bounding box center [143, 17] width 83 height 34
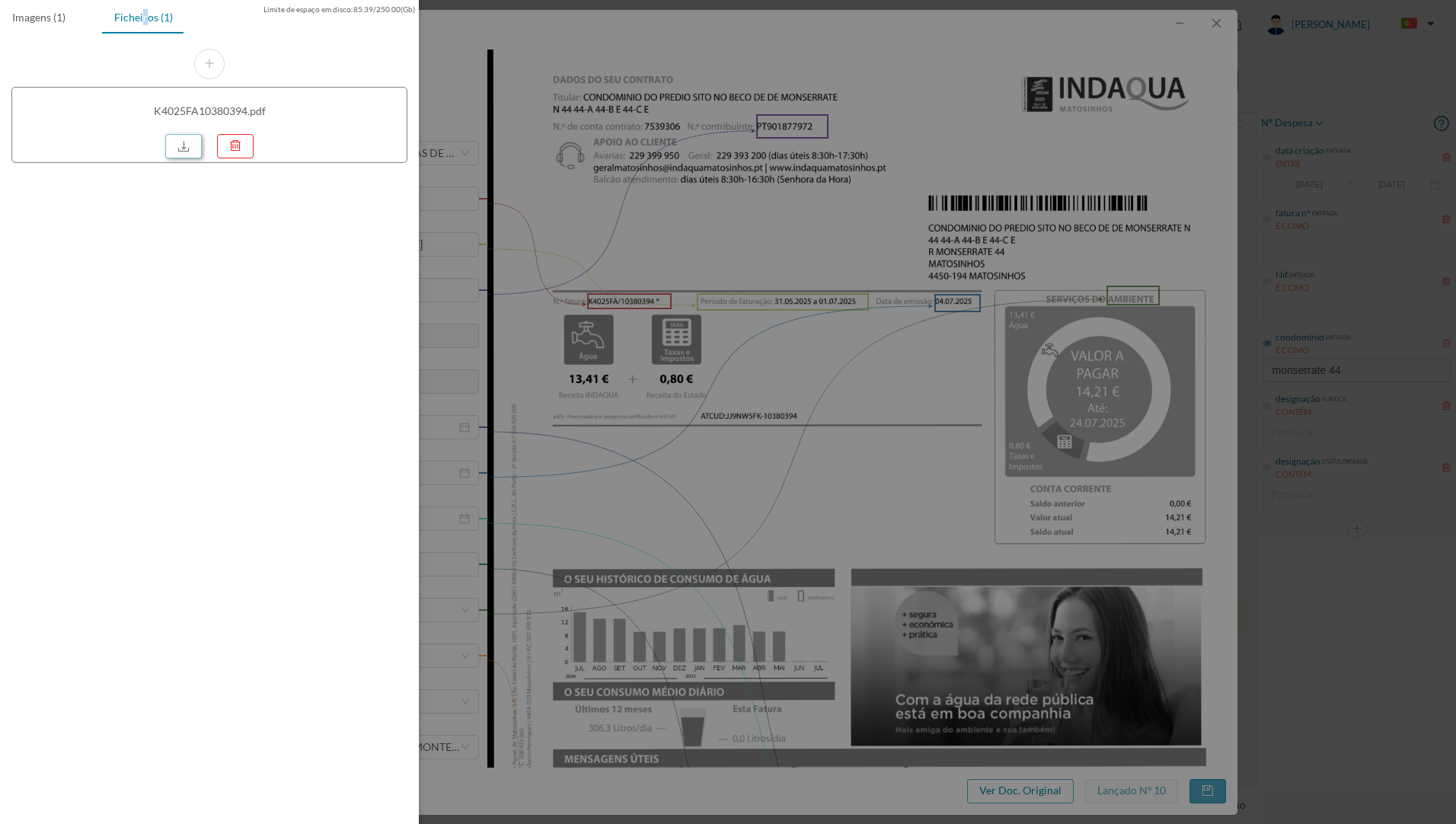
click at [191, 158] on link at bounding box center [183, 146] width 37 height 24
